Goal: Information Seeking & Learning: Learn about a topic

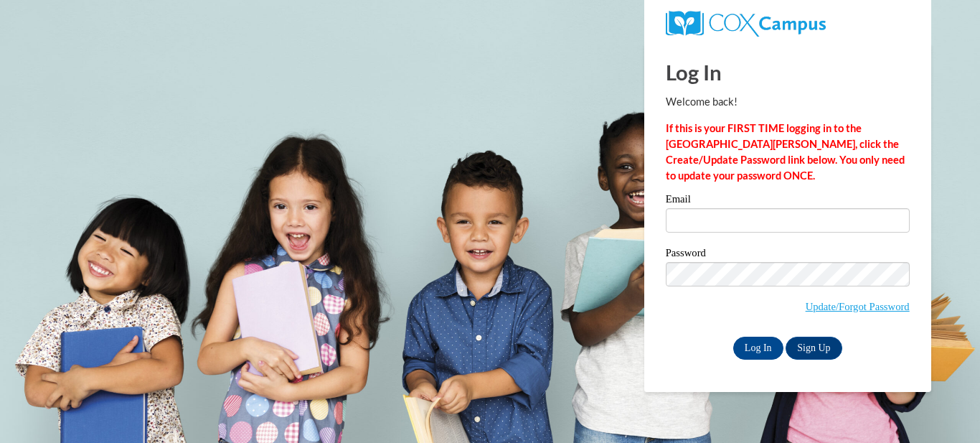
type input "[EMAIL_ADDRESS][DOMAIN_NAME]"
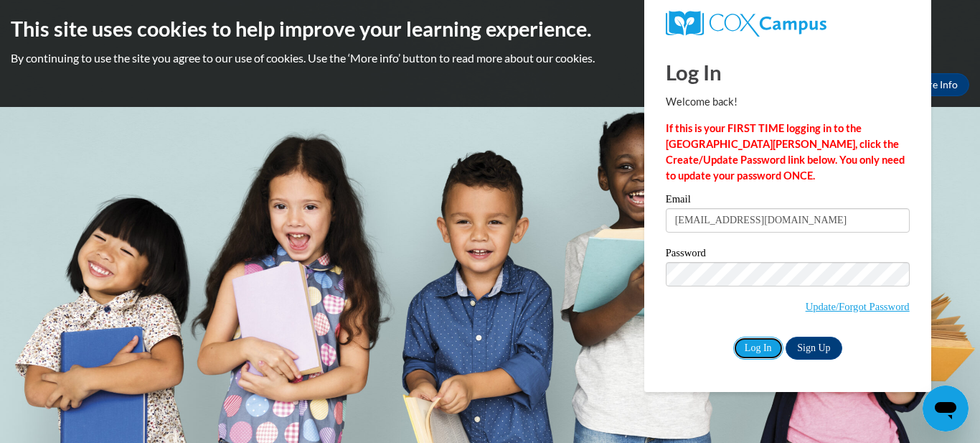
click at [733, 337] on input "Log In" at bounding box center [758, 348] width 50 height 23
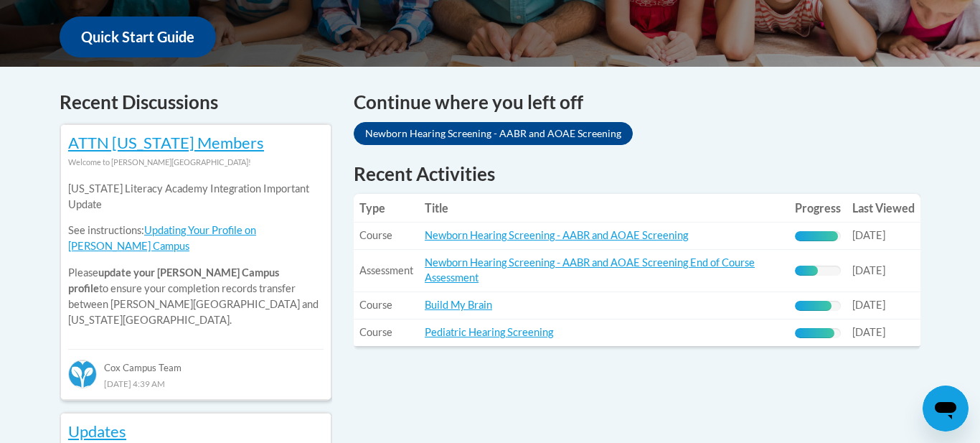
scroll to position [545, 0]
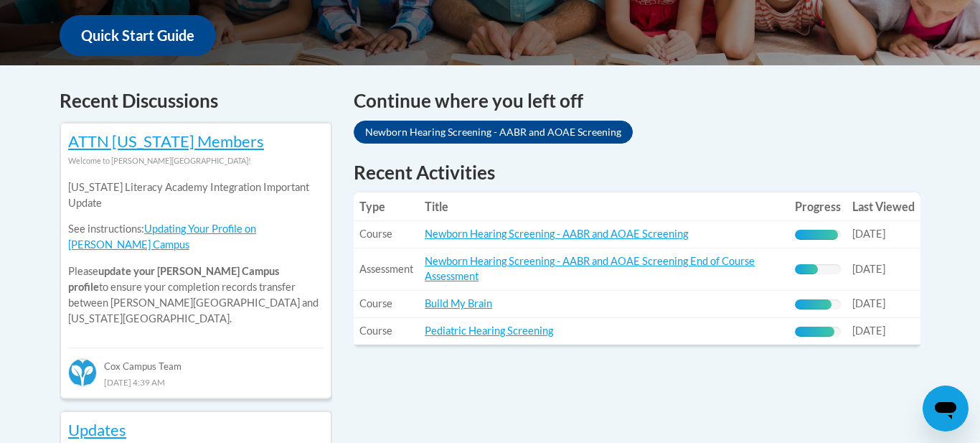
click at [380, 270] on span "Assessment" at bounding box center [386, 269] width 54 height 12
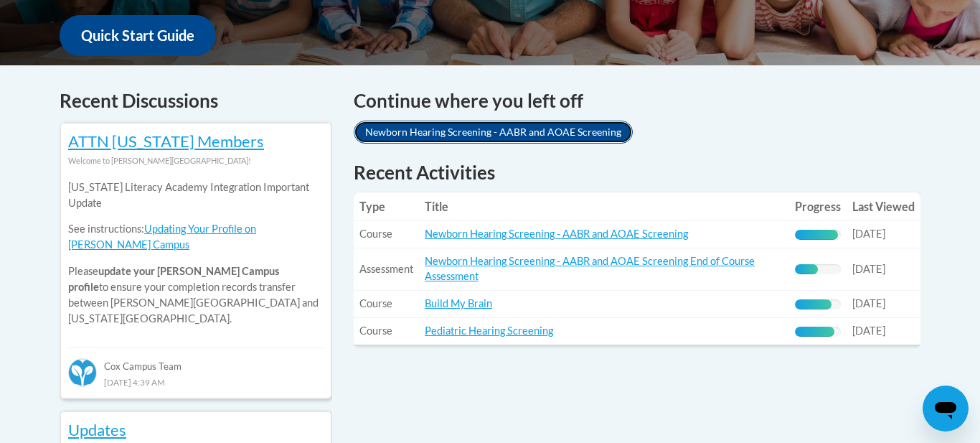
click at [435, 126] on link "Newborn Hearing Screening - AABR and AOAE Screening" at bounding box center [493, 132] width 279 height 23
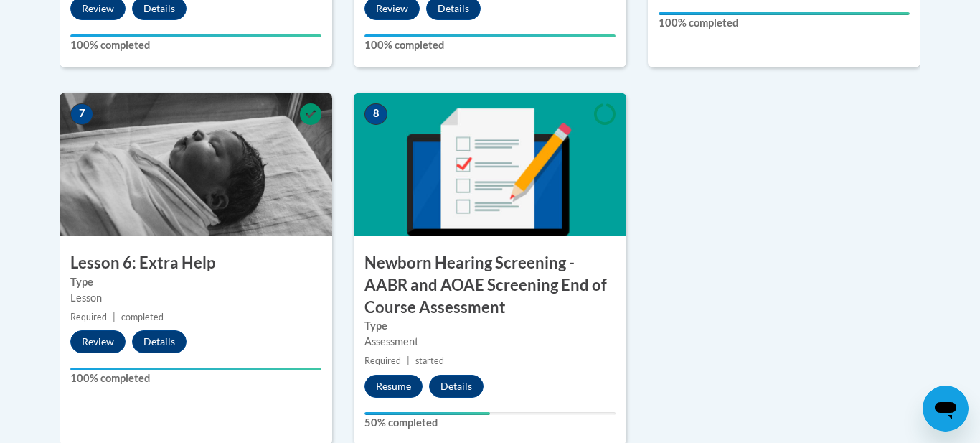
scroll to position [1205, 0]
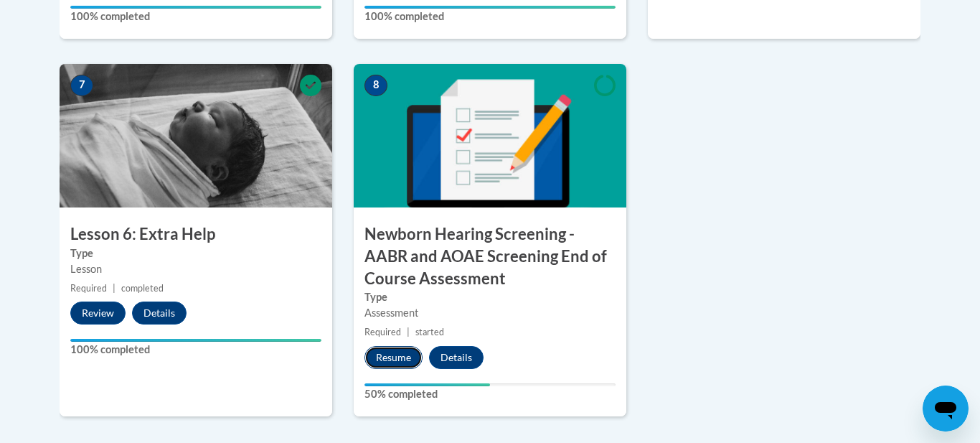
click at [404, 362] on button "Resume" at bounding box center [394, 357] width 58 height 23
